Goal: Information Seeking & Learning: Learn about a topic

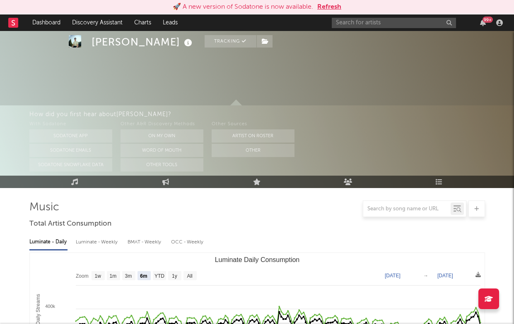
select select "6m"
click at [394, 24] on input "text" at bounding box center [393, 23] width 124 height 10
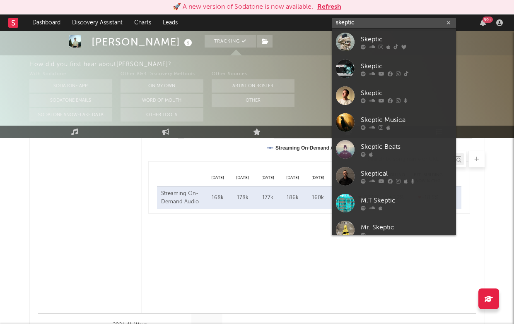
type input "skeptic"
click at [374, 45] on icon at bounding box center [372, 46] width 6 height 5
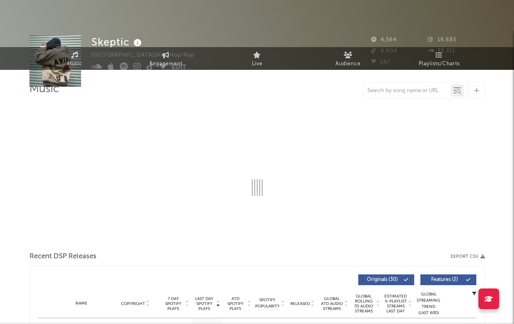
select select "6m"
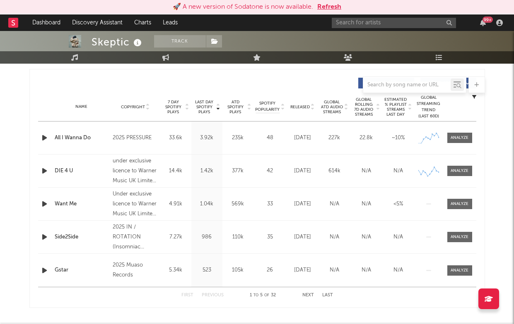
scroll to position [311, 0]
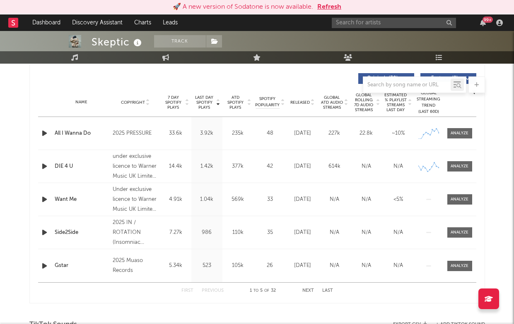
click at [42, 132] on icon "button" at bounding box center [44, 133] width 9 height 10
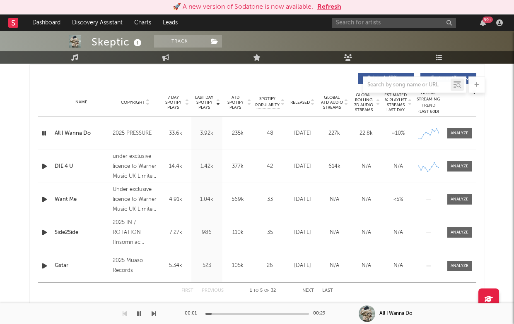
click at [301, 102] on span "Released" at bounding box center [299, 102] width 19 height 5
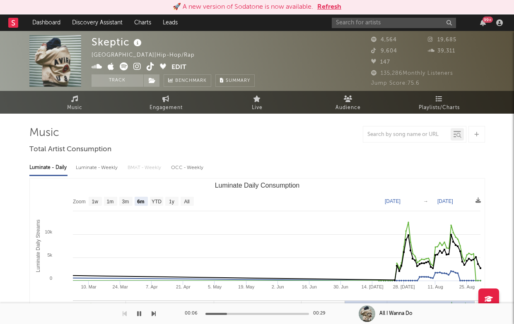
scroll to position [0, 0]
click at [138, 66] on icon at bounding box center [137, 66] width 8 height 8
